Goal: Book appointment/travel/reservation

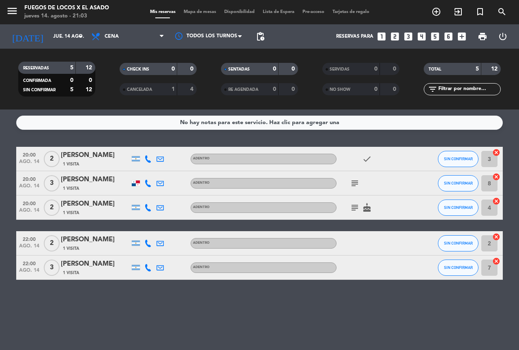
click at [420, 37] on icon "looks_4" at bounding box center [421, 36] width 11 height 11
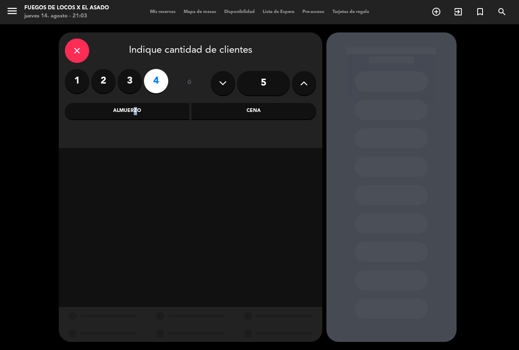
click at [133, 112] on div "Almuerzo" at bounding box center [127, 111] width 125 height 16
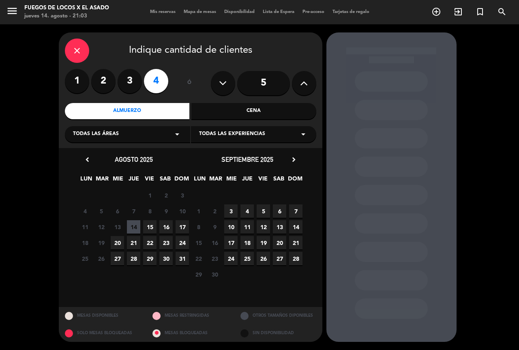
click at [149, 224] on span "15" at bounding box center [149, 226] width 13 height 13
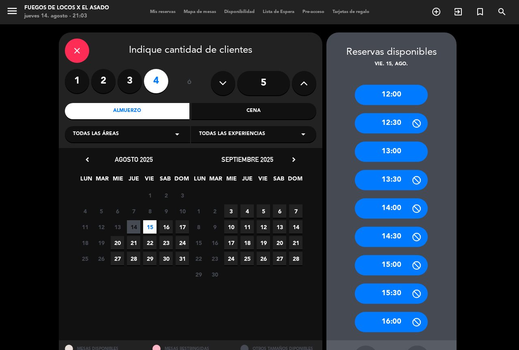
click at [390, 151] on div "13:00" at bounding box center [391, 151] width 73 height 20
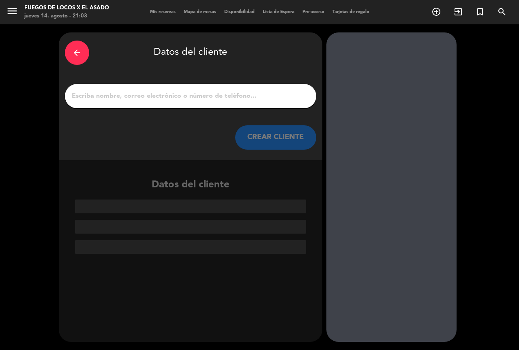
click at [183, 98] on input "1" at bounding box center [190, 95] width 239 height 11
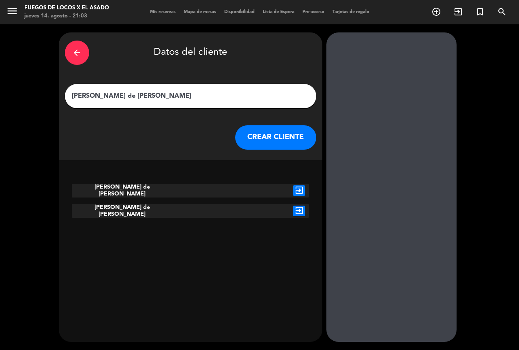
type input "[PERSON_NAME] de [PERSON_NAME]"
click at [277, 139] on button "CREAR CLIENTE" at bounding box center [275, 137] width 81 height 24
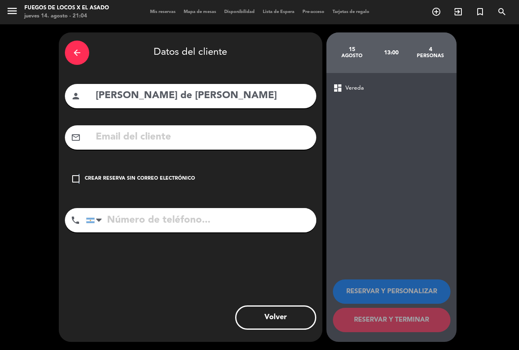
click at [79, 178] on icon "check_box_outline_blank" at bounding box center [76, 179] width 10 height 10
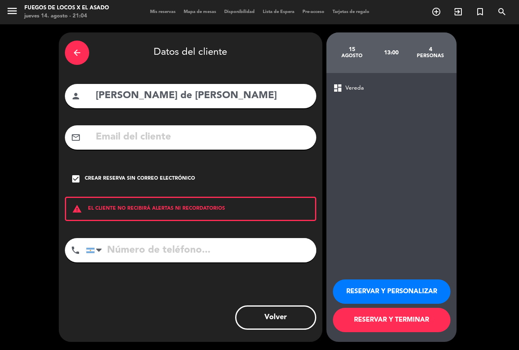
click at [418, 321] on button "RESERVAR Y TERMINAR" at bounding box center [392, 320] width 118 height 24
